Goal: Task Accomplishment & Management: Use online tool/utility

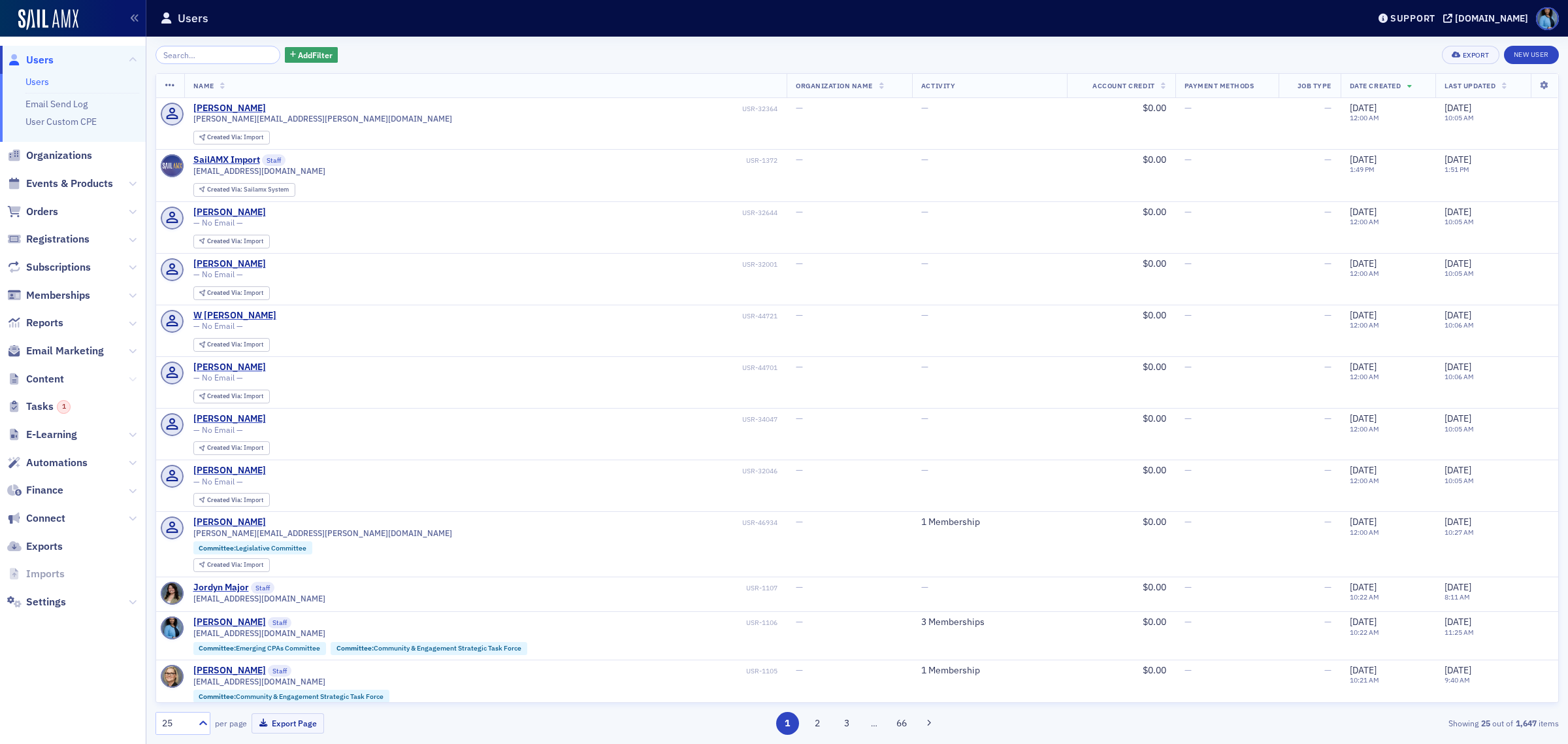
click at [129, 378] on icon at bounding box center [133, 379] width 8 height 8
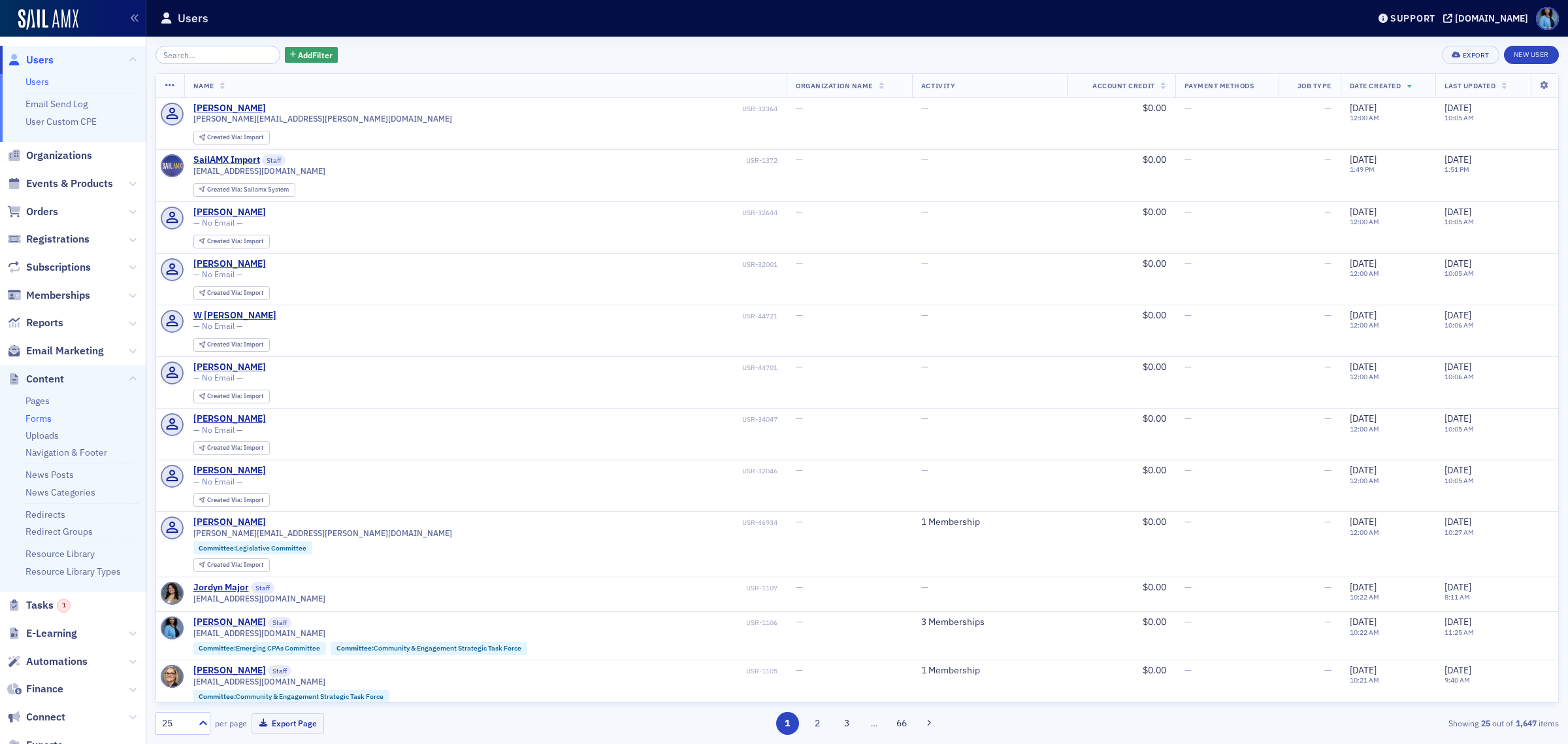
click at [43, 420] on link "Forms" at bounding box center [38, 419] width 26 height 12
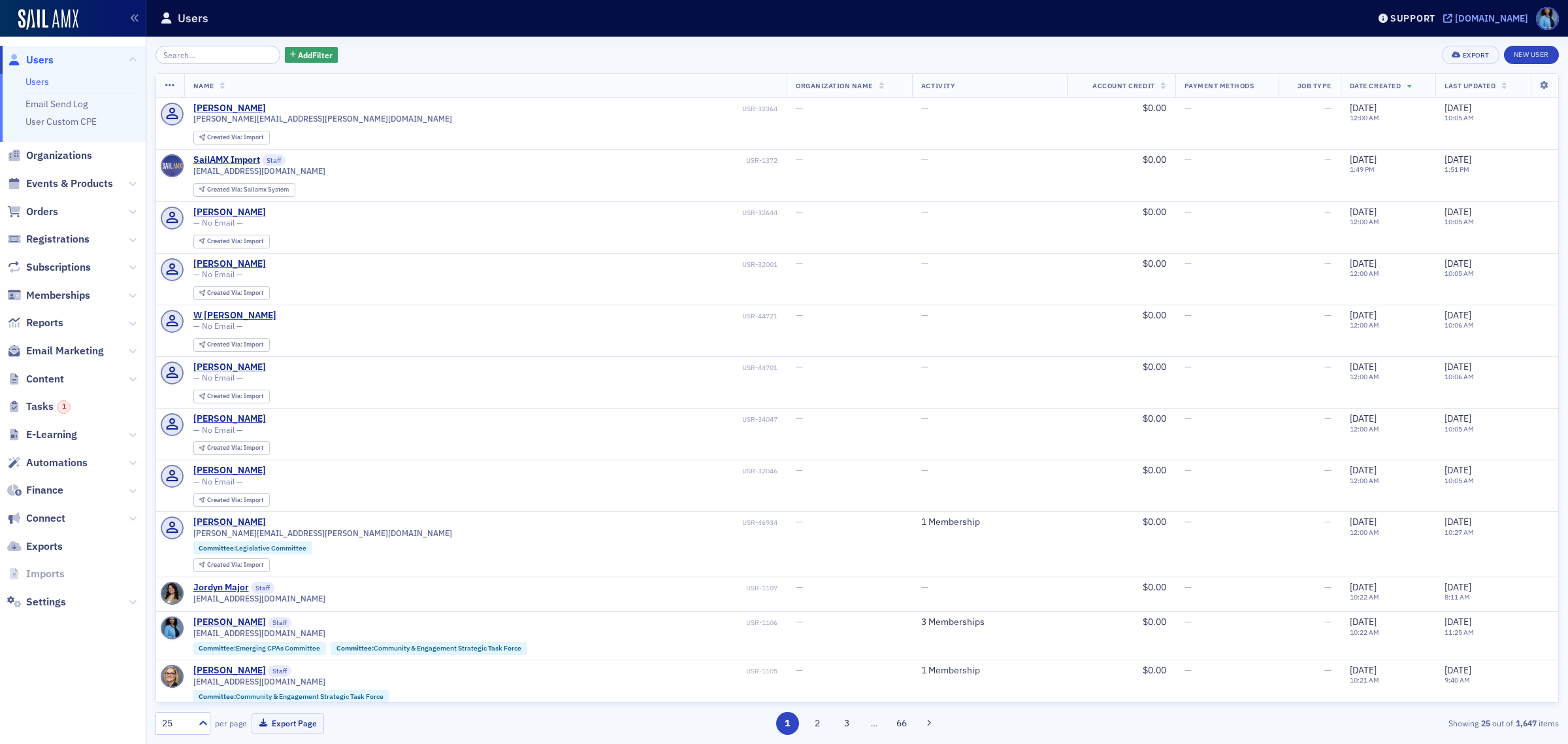
click at [1455, 14] on div "[DOMAIN_NAME]" at bounding box center [1492, 18] width 73 height 12
